Goal: Information Seeking & Learning: Learn about a topic

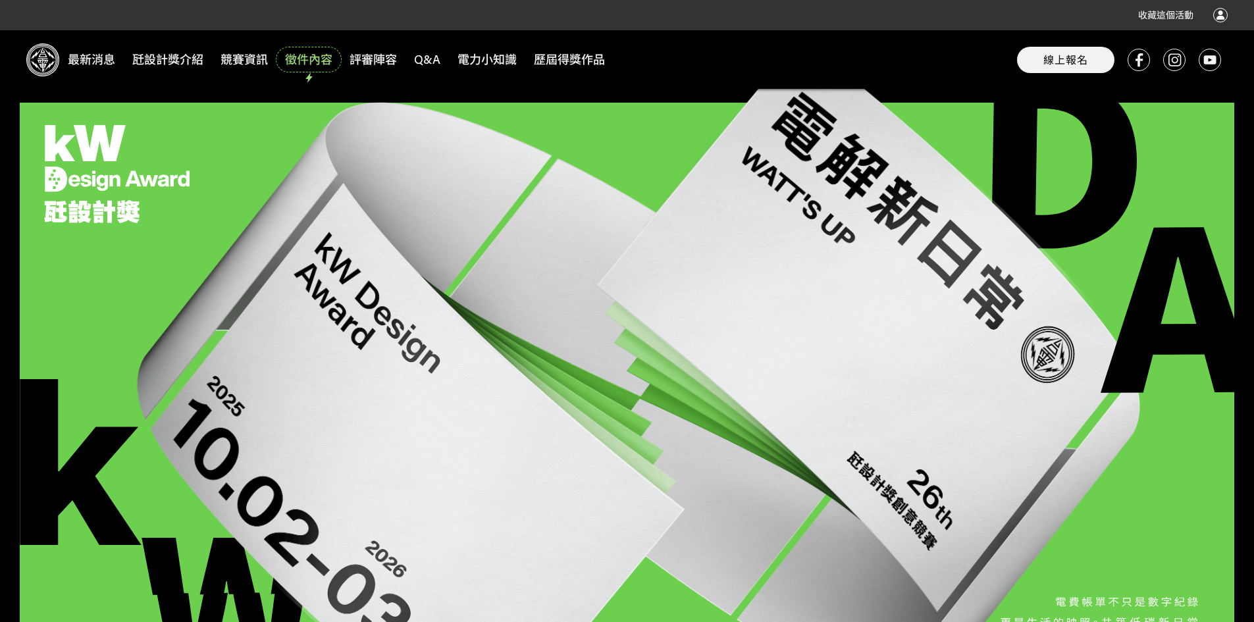
click at [299, 59] on span "徵件內容" at bounding box center [309, 60] width 62 height 22
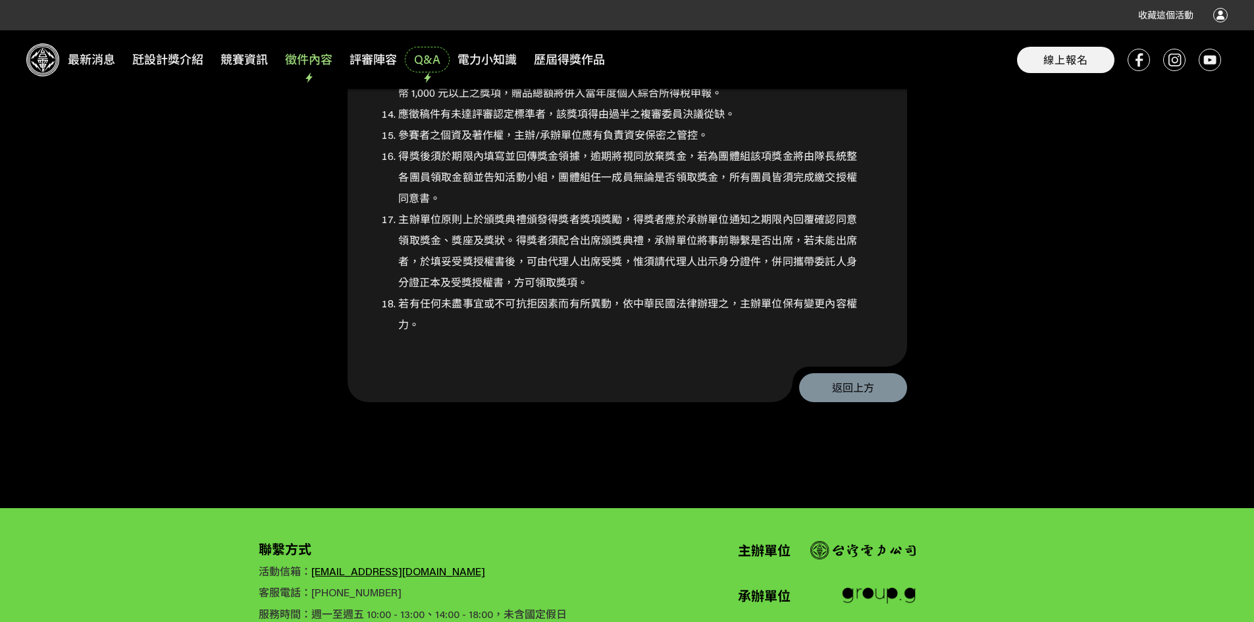
click at [428, 65] on span "Q&A" at bounding box center [427, 60] width 41 height 22
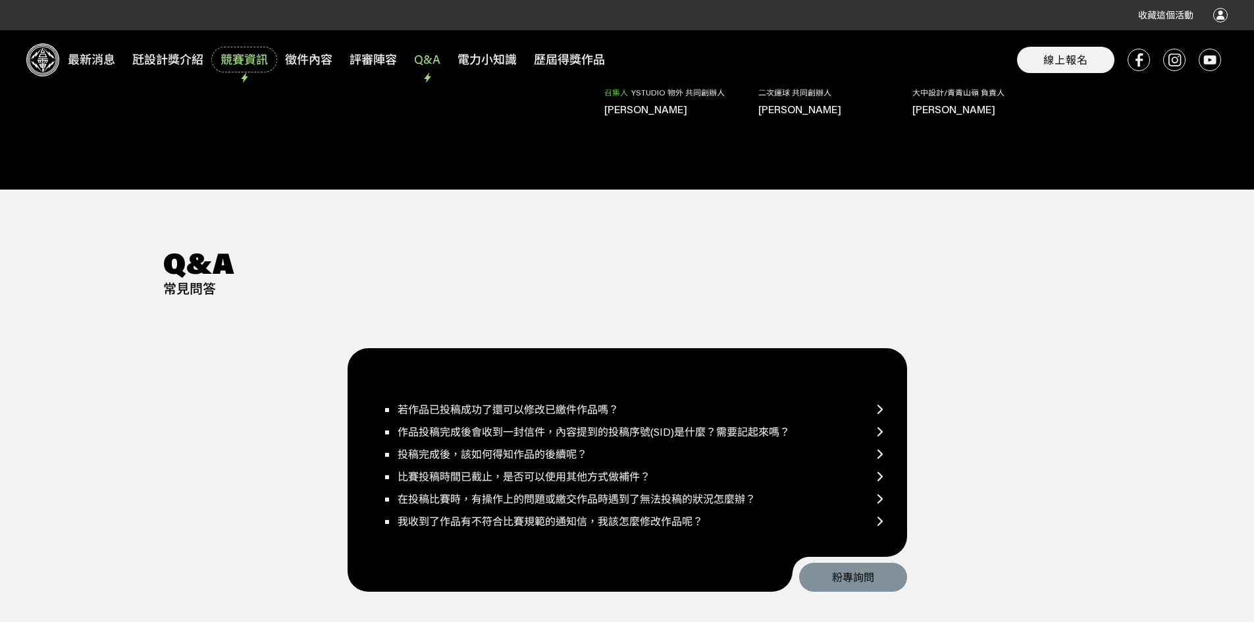
click at [263, 60] on span "競賽資訊" at bounding box center [244, 60] width 62 height 22
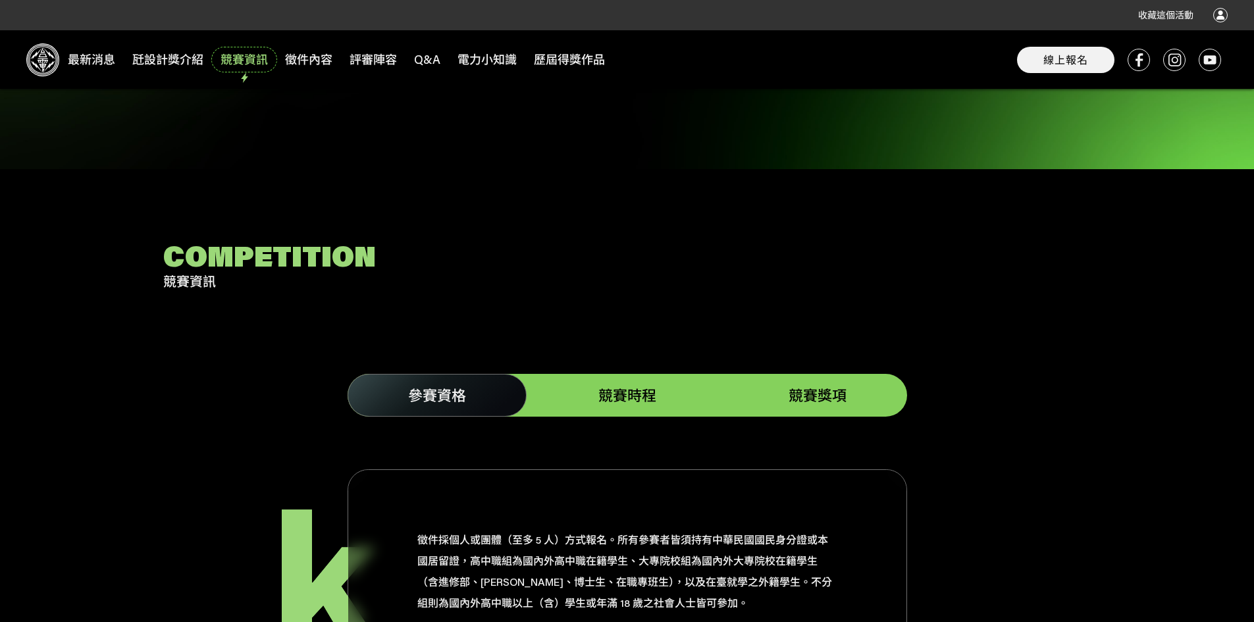
scroll to position [1514, 0]
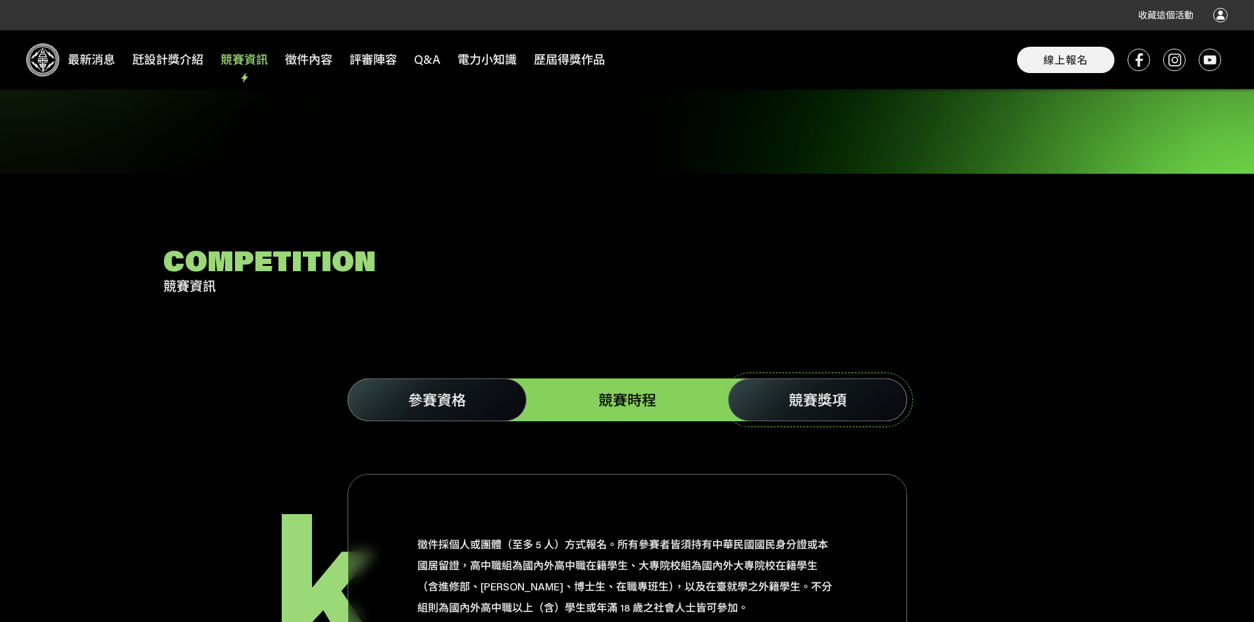
click at [782, 382] on link "競賽獎項" at bounding box center [817, 399] width 179 height 43
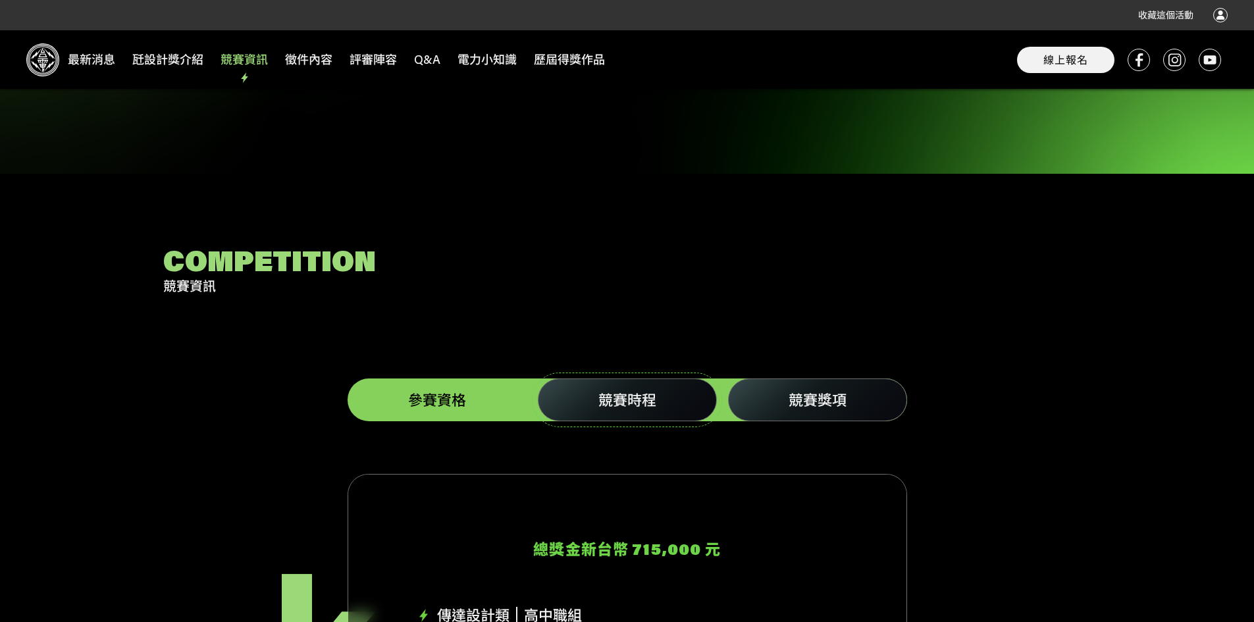
click at [644, 390] on span "競賽時程" at bounding box center [627, 399] width 58 height 19
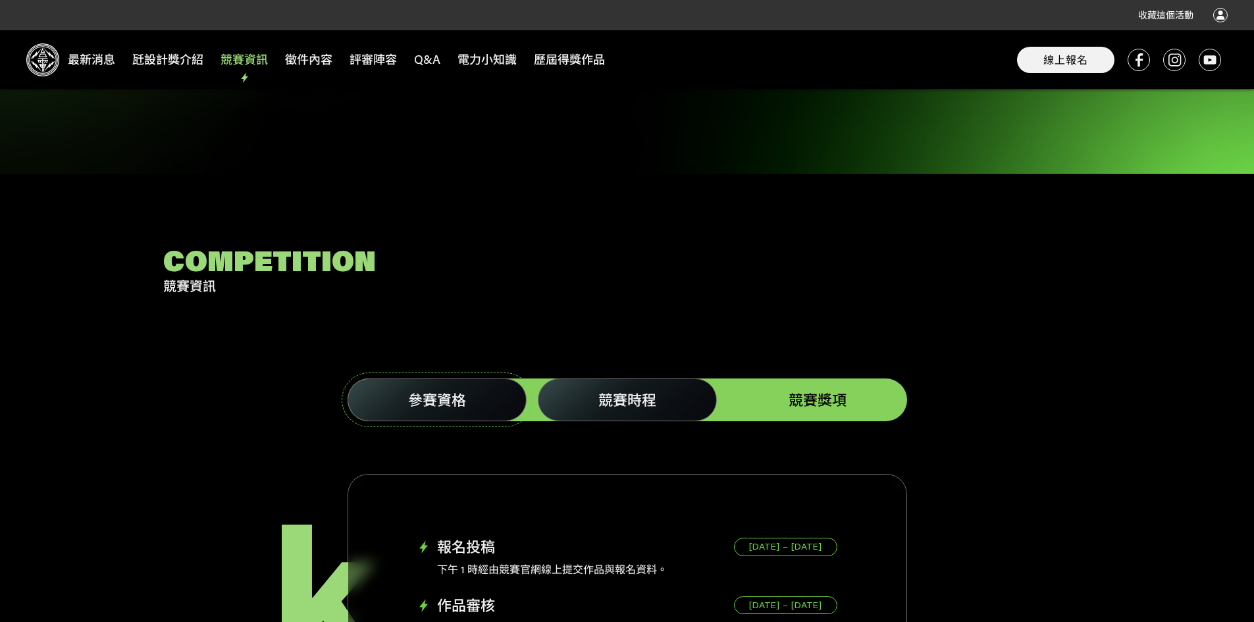
click at [459, 390] on span "參賽資格" at bounding box center [437, 399] width 58 height 19
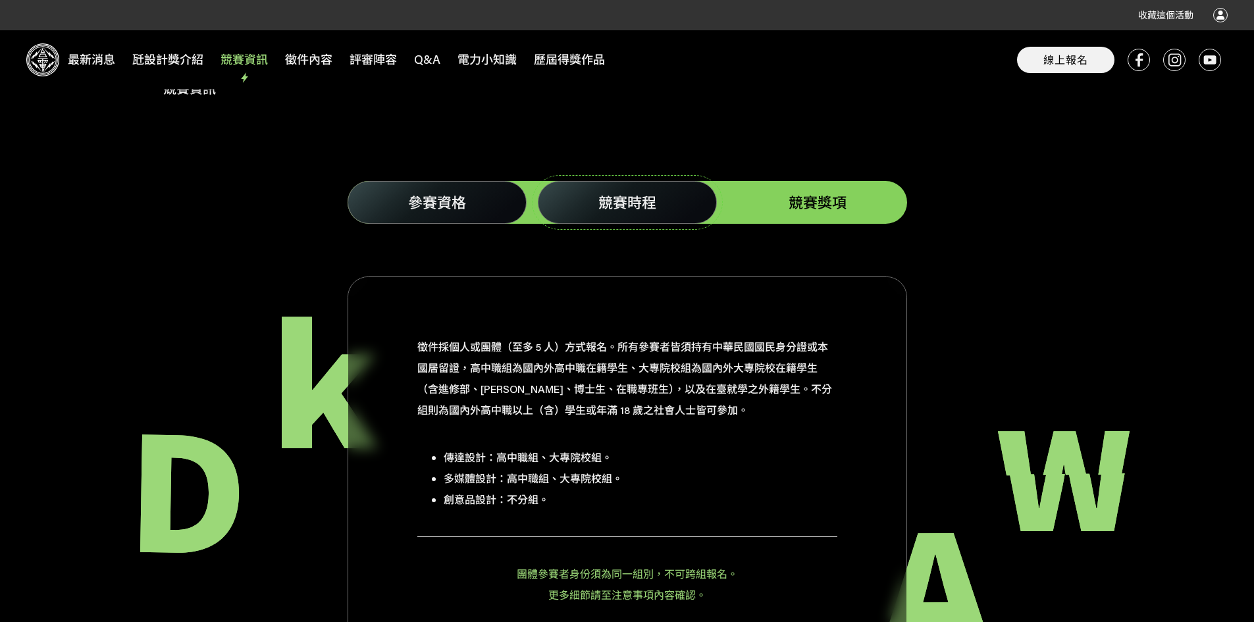
click at [633, 193] on span "競賽時程" at bounding box center [627, 202] width 58 height 19
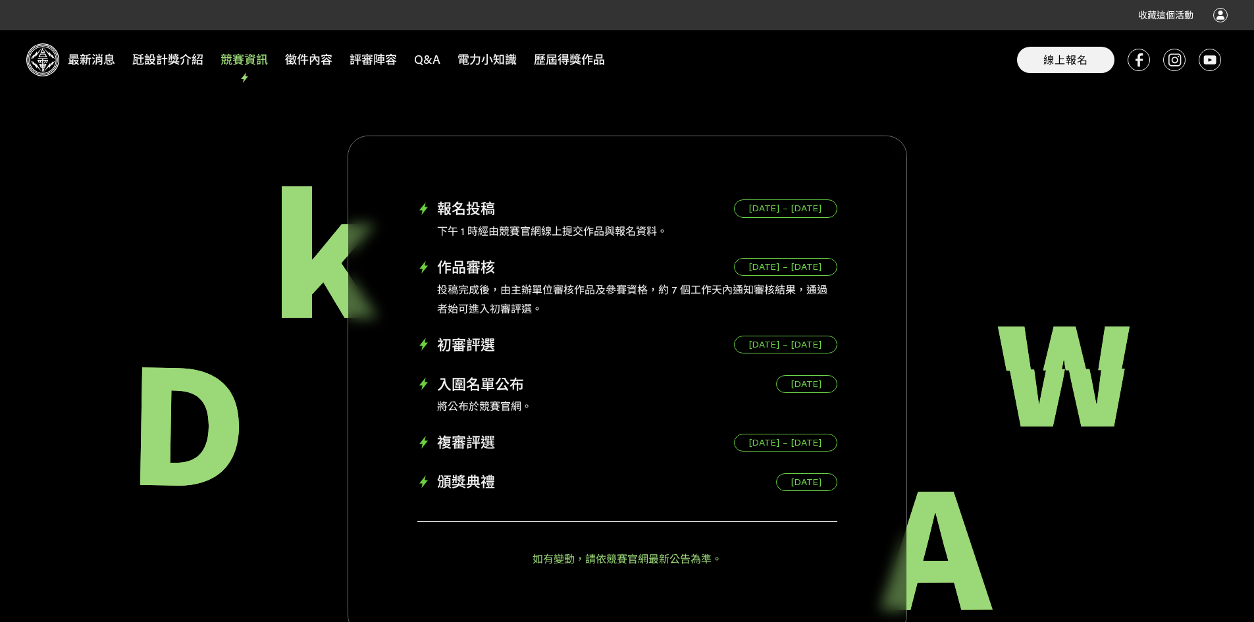
scroll to position [1777, 0]
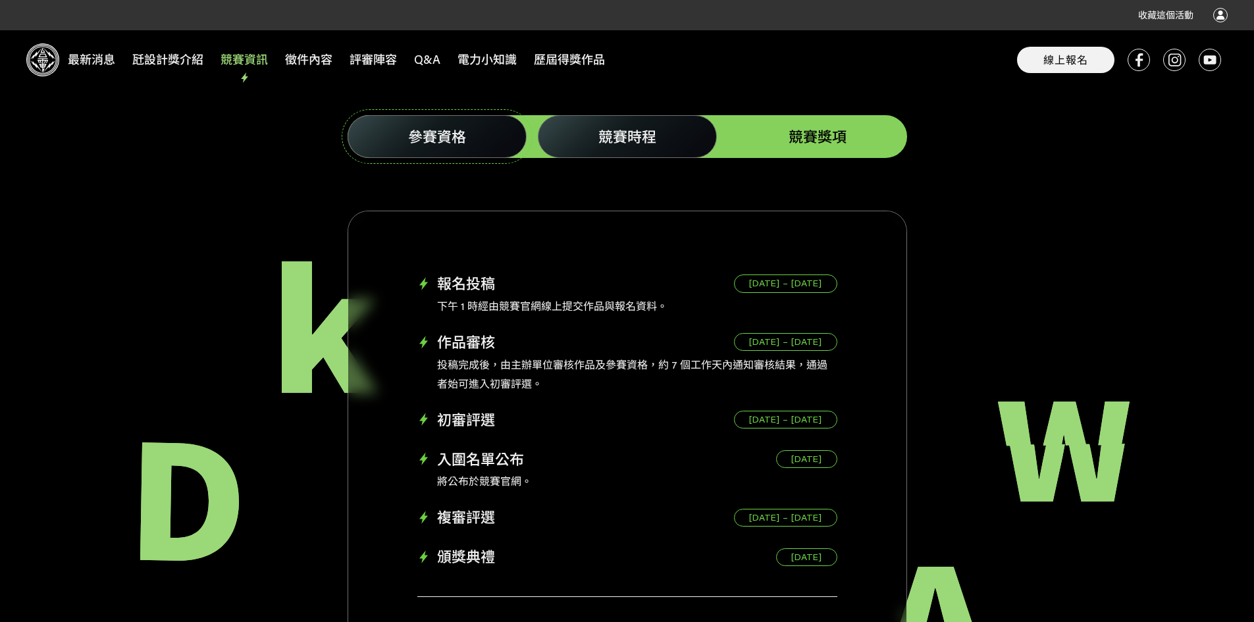
click at [449, 138] on link "參賽資格" at bounding box center [436, 136] width 179 height 43
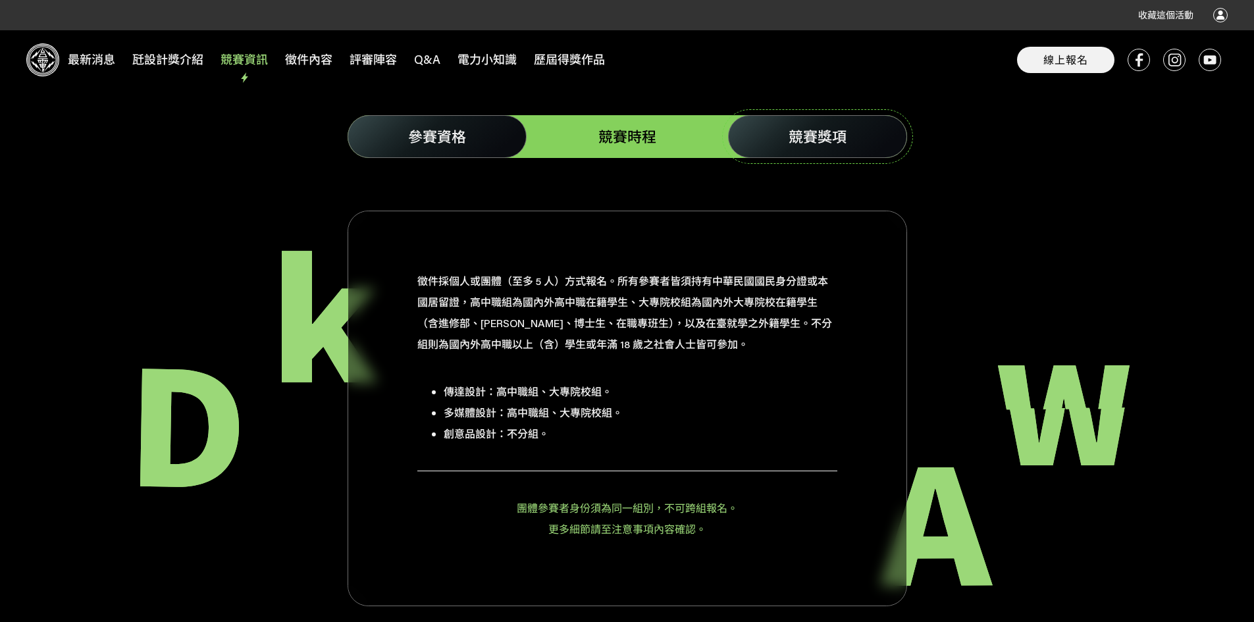
click at [836, 115] on link "競賽獎項" at bounding box center [817, 136] width 179 height 43
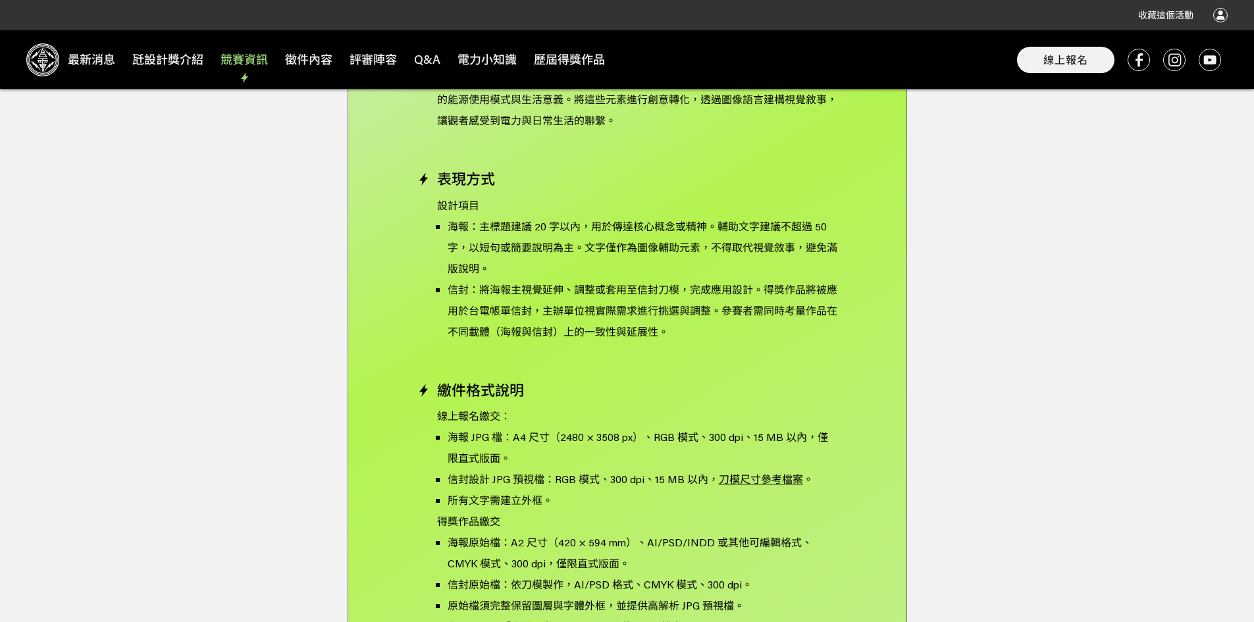
scroll to position [3751, 0]
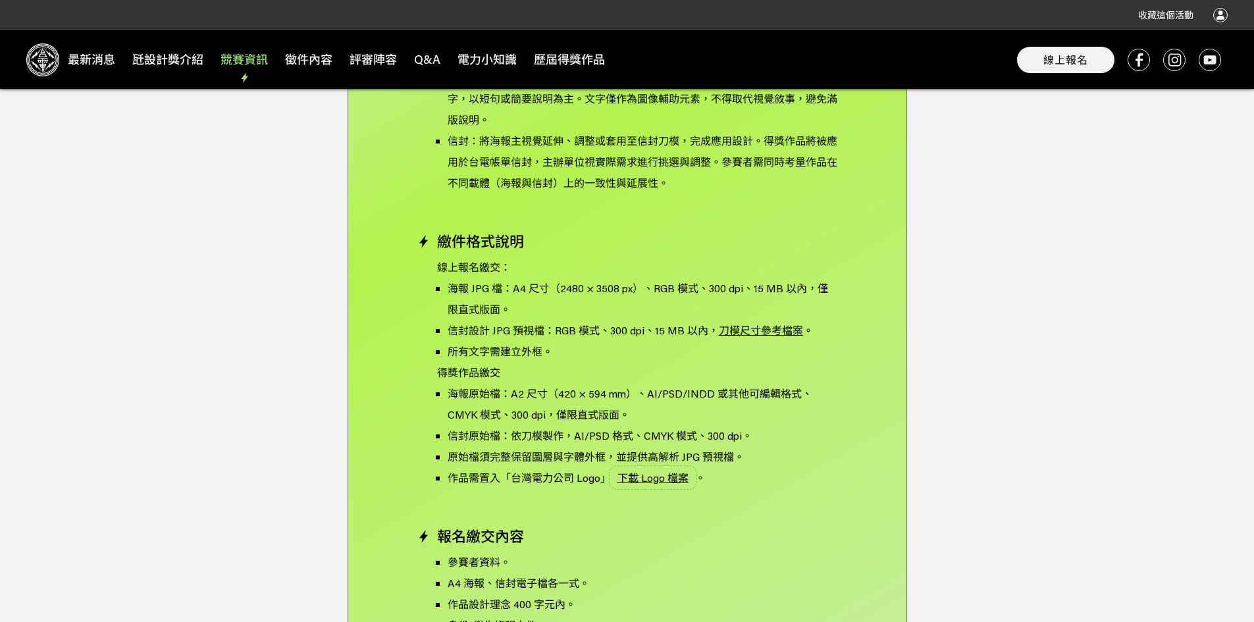
click at [637, 467] on link "下載 Logo 檔案" at bounding box center [653, 477] width 84 height 20
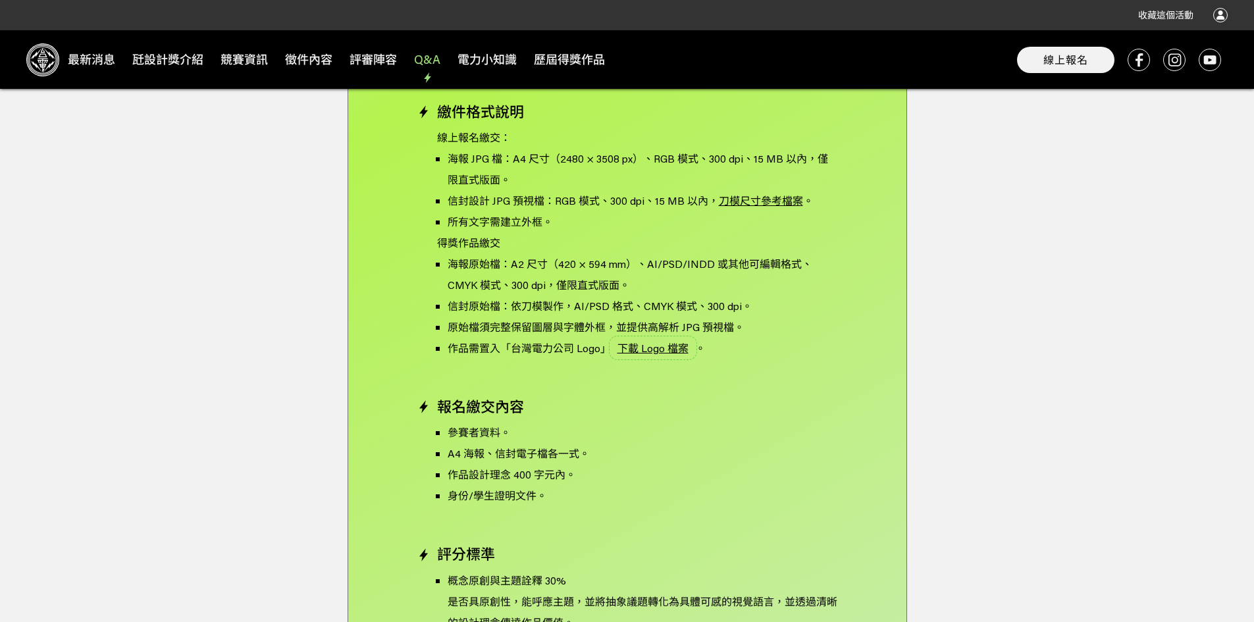
scroll to position [4522, 0]
